Goal: Communication & Community: Answer question/provide support

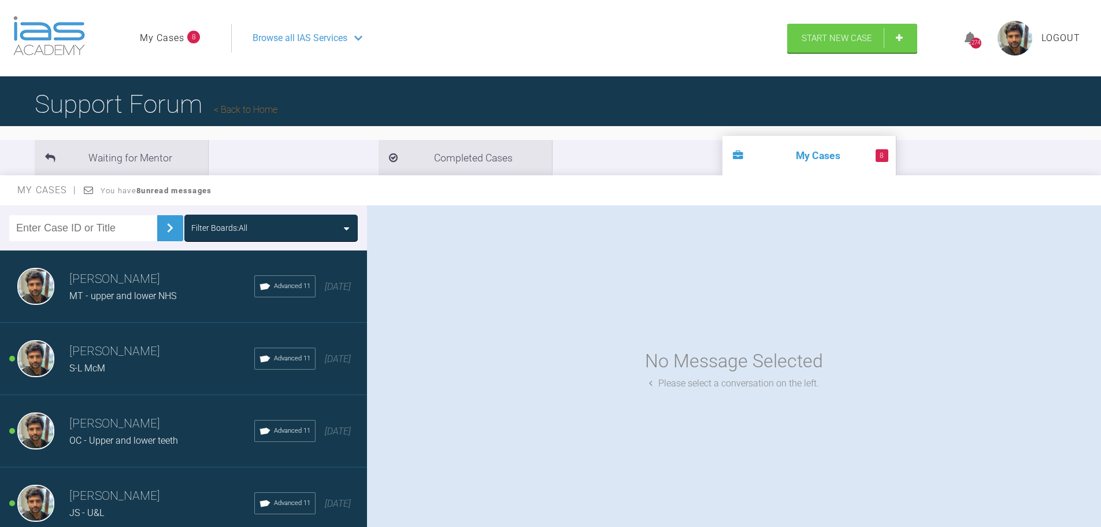
click at [150, 286] on h3 "[PERSON_NAME]" at bounding box center [161, 279] width 185 height 20
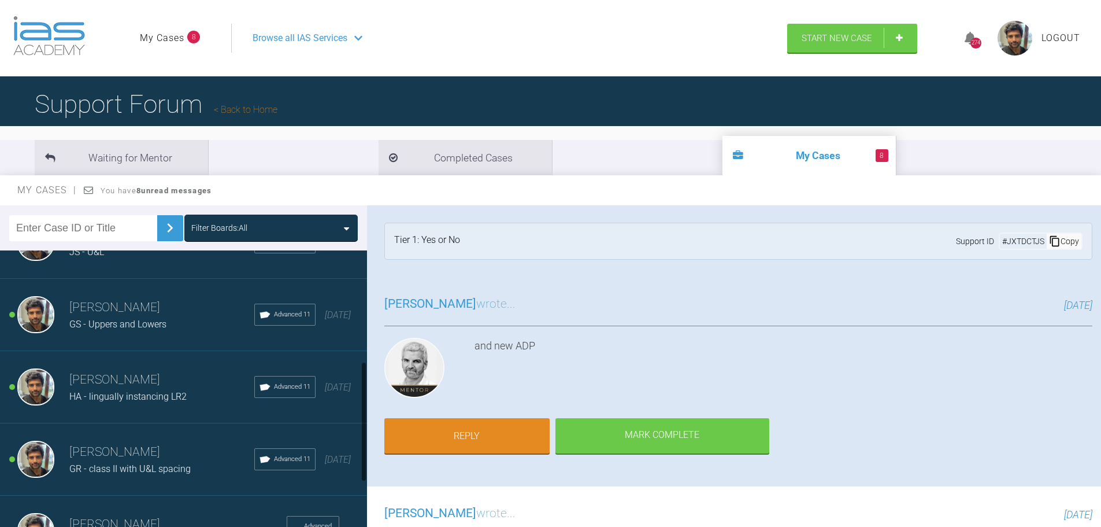
scroll to position [203, 0]
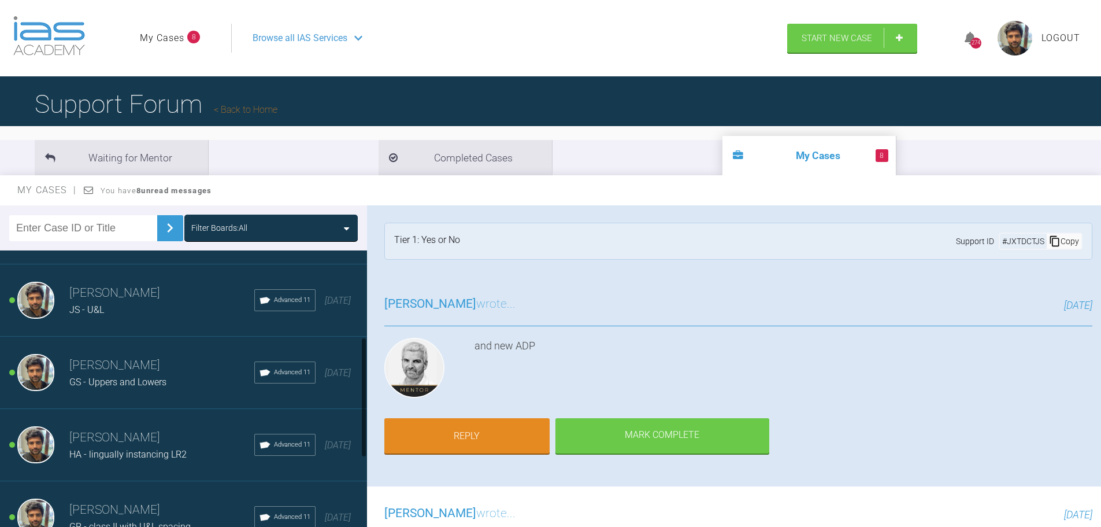
click at [169, 298] on h3 "[PERSON_NAME]" at bounding box center [161, 293] width 185 height 20
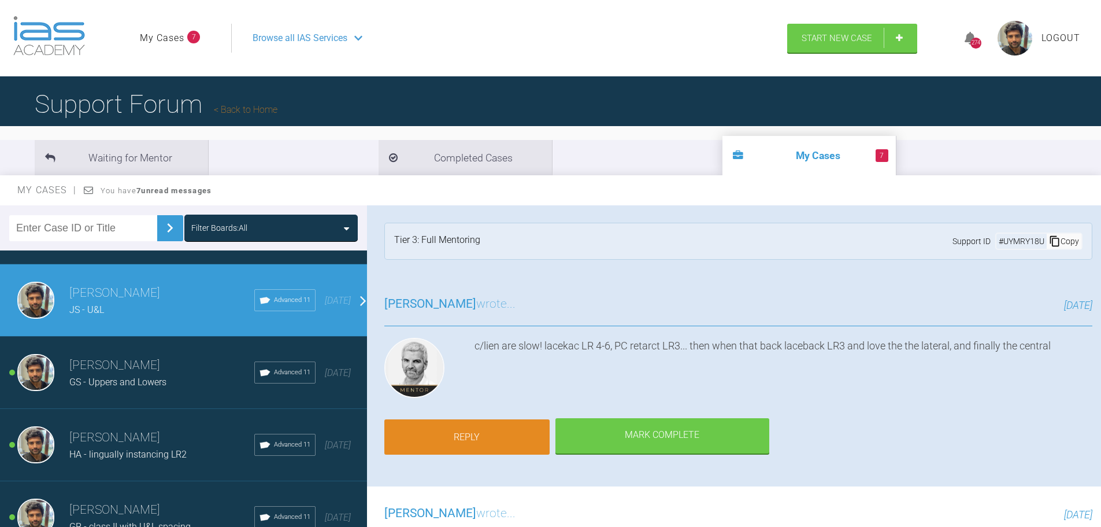
click at [485, 436] on link "Reply" at bounding box center [466, 437] width 165 height 36
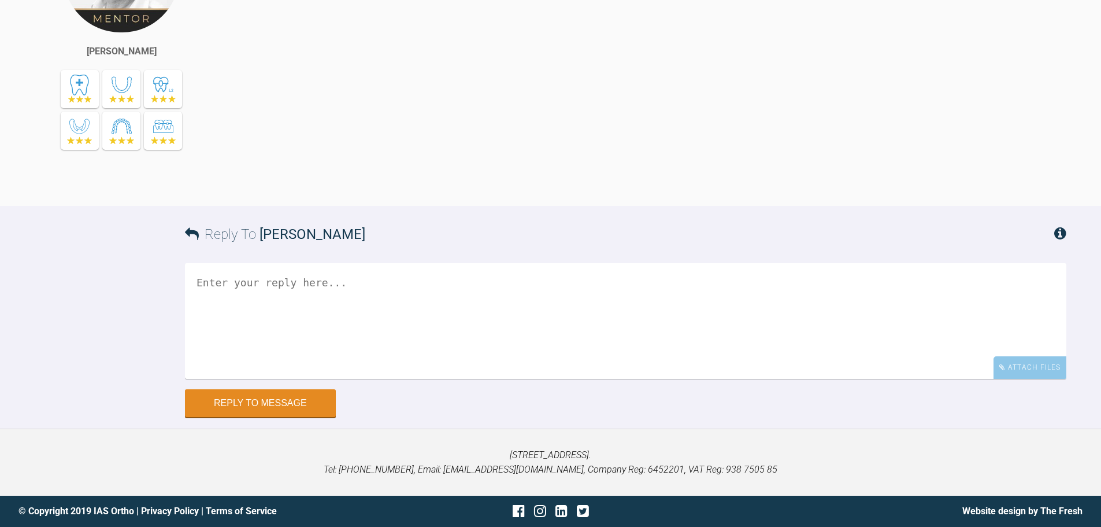
scroll to position [15991, 0]
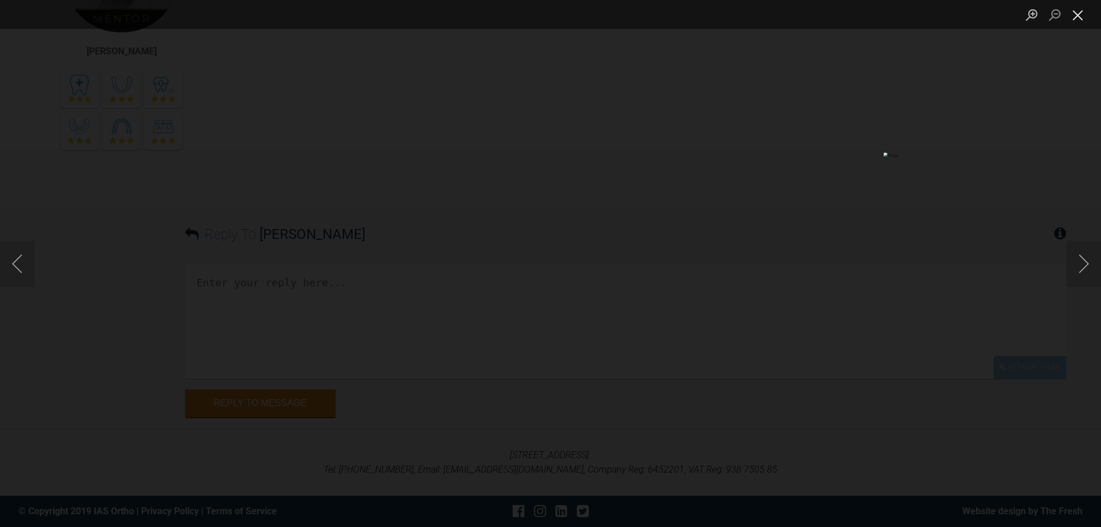
click at [1076, 13] on button "Close lightbox" at bounding box center [1078, 15] width 23 height 20
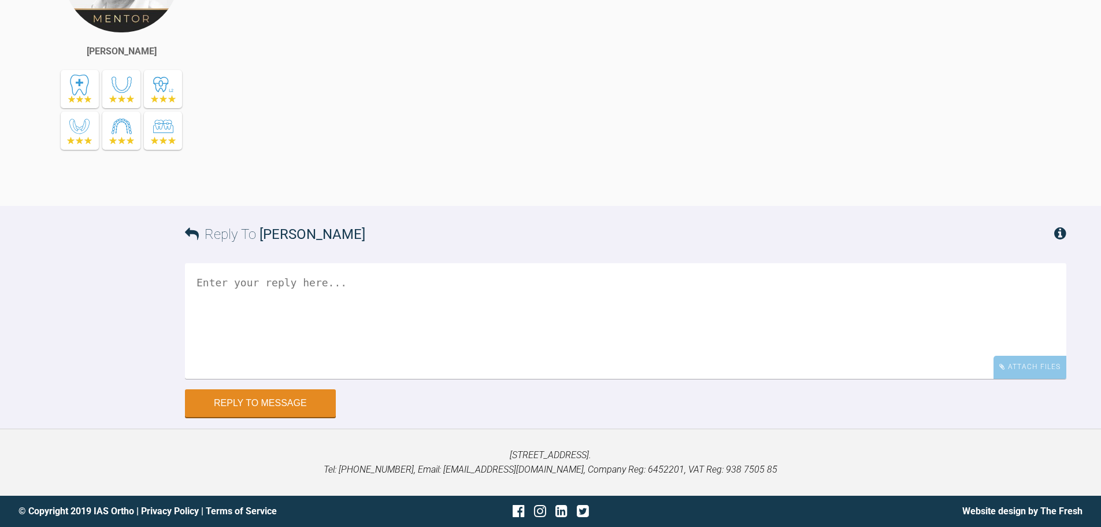
scroll to position [16454, 0]
click at [394, 379] on textarea at bounding box center [626, 321] width 882 height 116
type textarea "L"
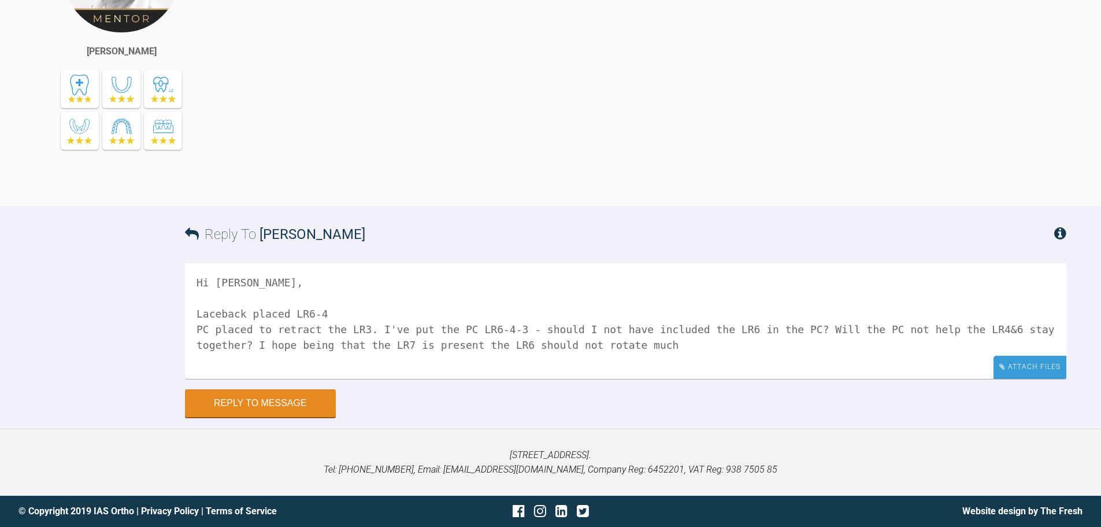
type textarea "Hi [PERSON_NAME], Laceback placed LR6-4 PC placed to retract the LR3. I've put …"
click at [1003, 370] on icon at bounding box center [1002, 366] width 6 height 7
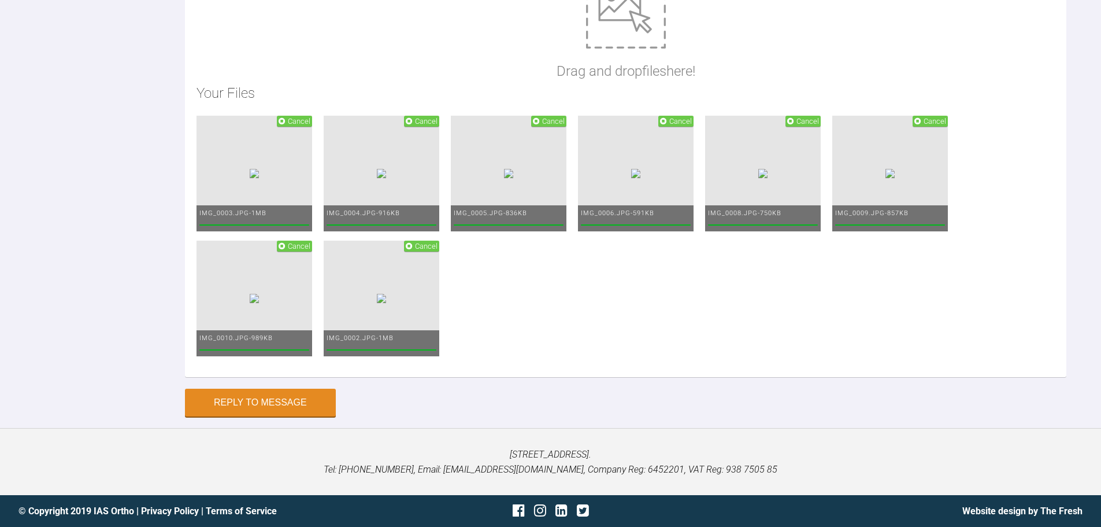
scroll to position [16974, 0]
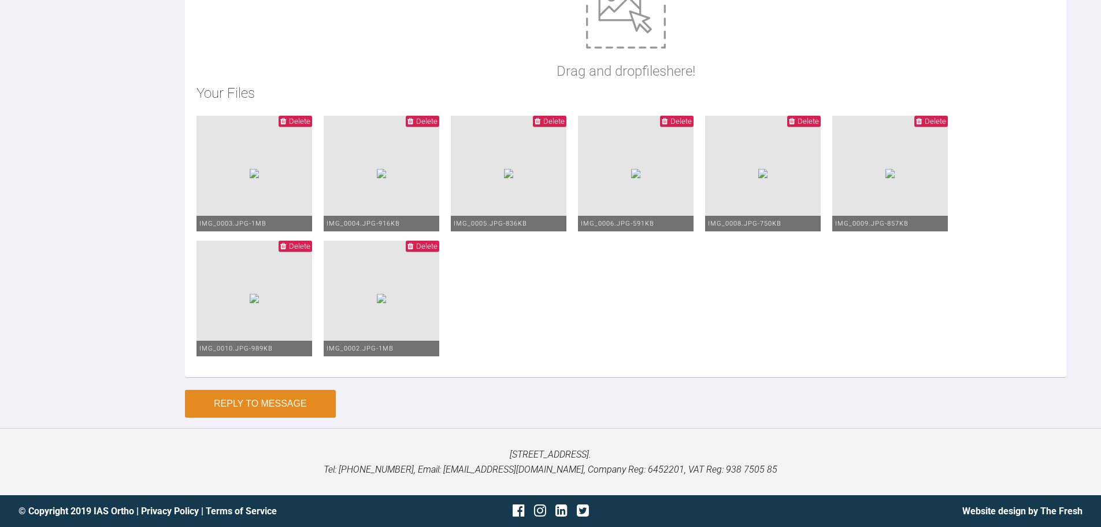
click at [296, 417] on button "Reply to Message" at bounding box center [260, 404] width 151 height 28
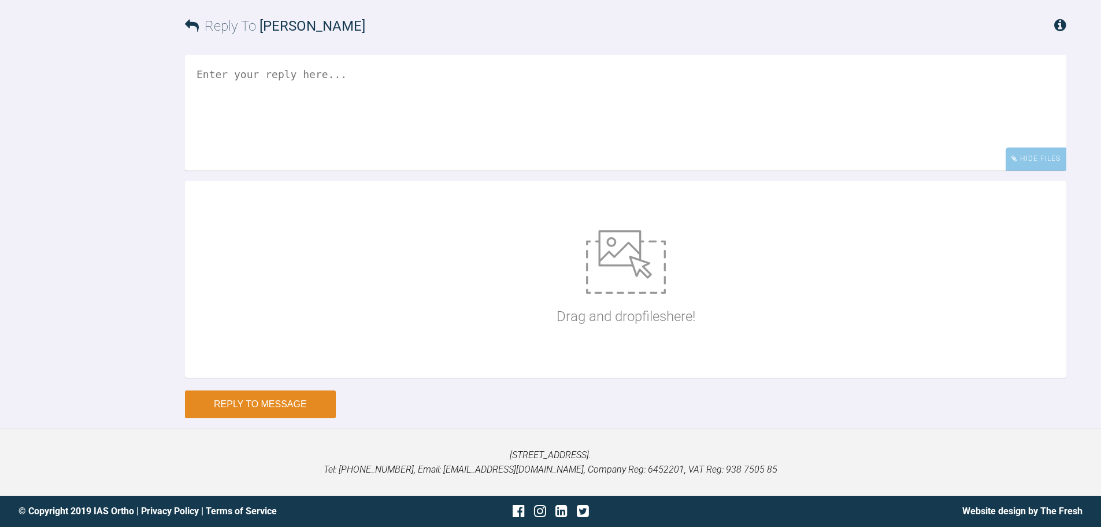
scroll to position [16719, 0]
